Goal: Find contact information: Find contact information

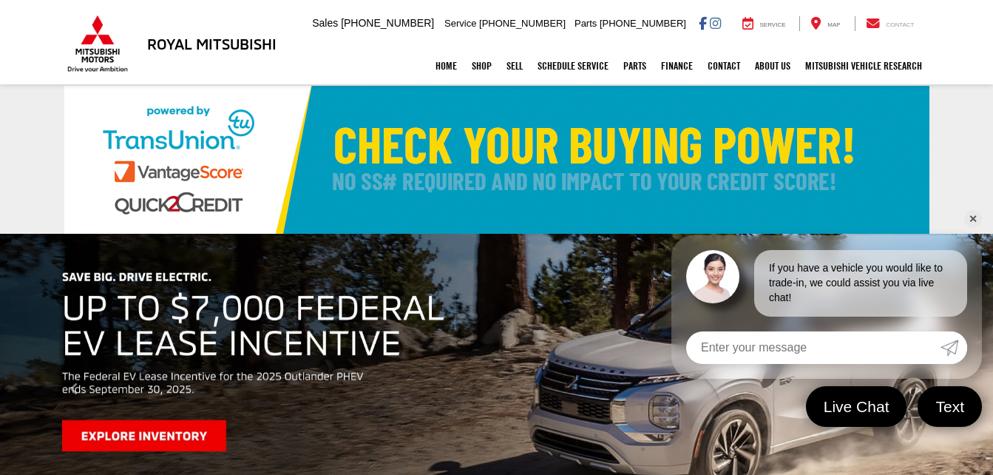
click at [879, 24] on icon at bounding box center [872, 23] width 13 height 1
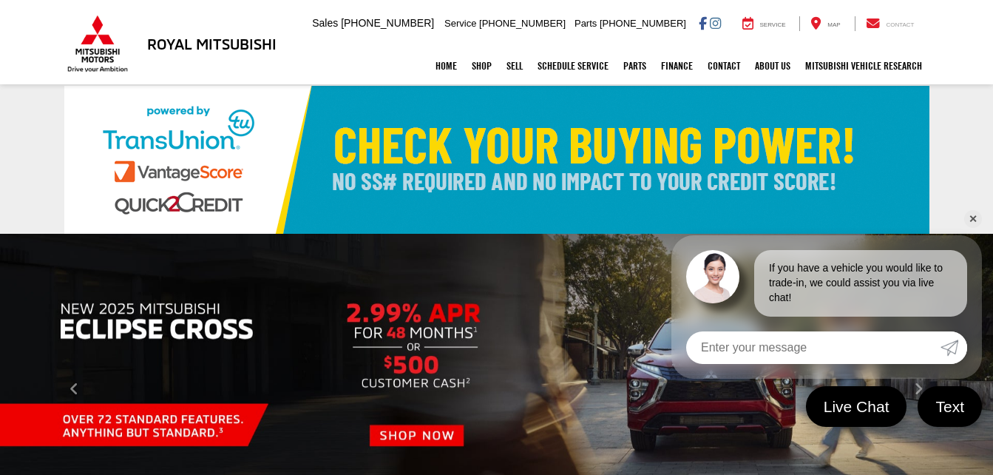
click at [895, 26] on span "Contact" at bounding box center [900, 24] width 28 height 7
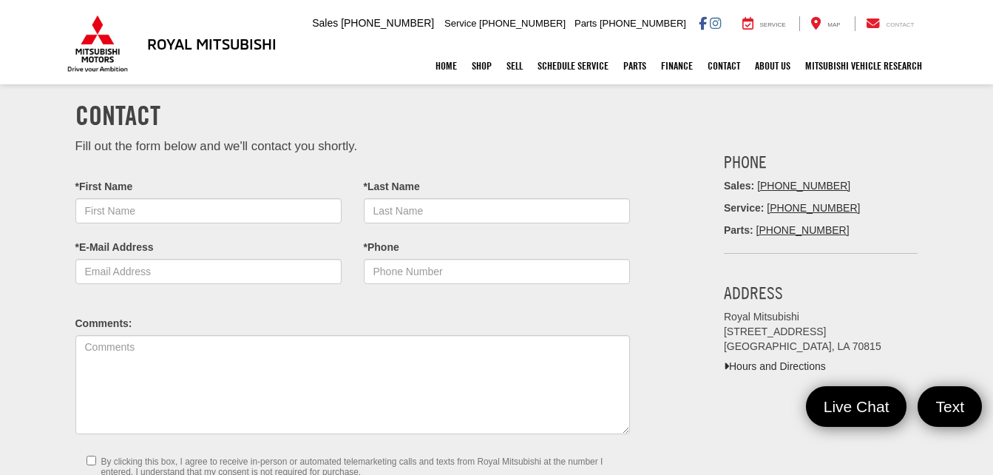
click at [872, 24] on icon at bounding box center [872, 23] width 13 height 1
click at [874, 24] on icon at bounding box center [872, 23] width 13 height 1
